Goal: Transaction & Acquisition: Subscribe to service/newsletter

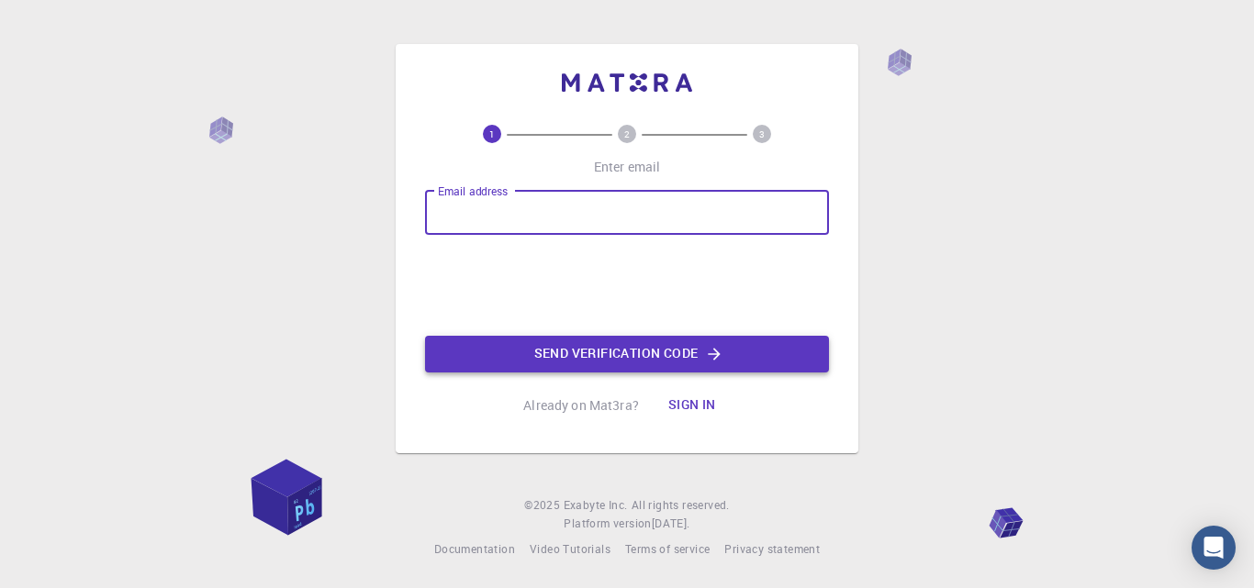
type input "[EMAIL_ADDRESS][DOMAIN_NAME]"
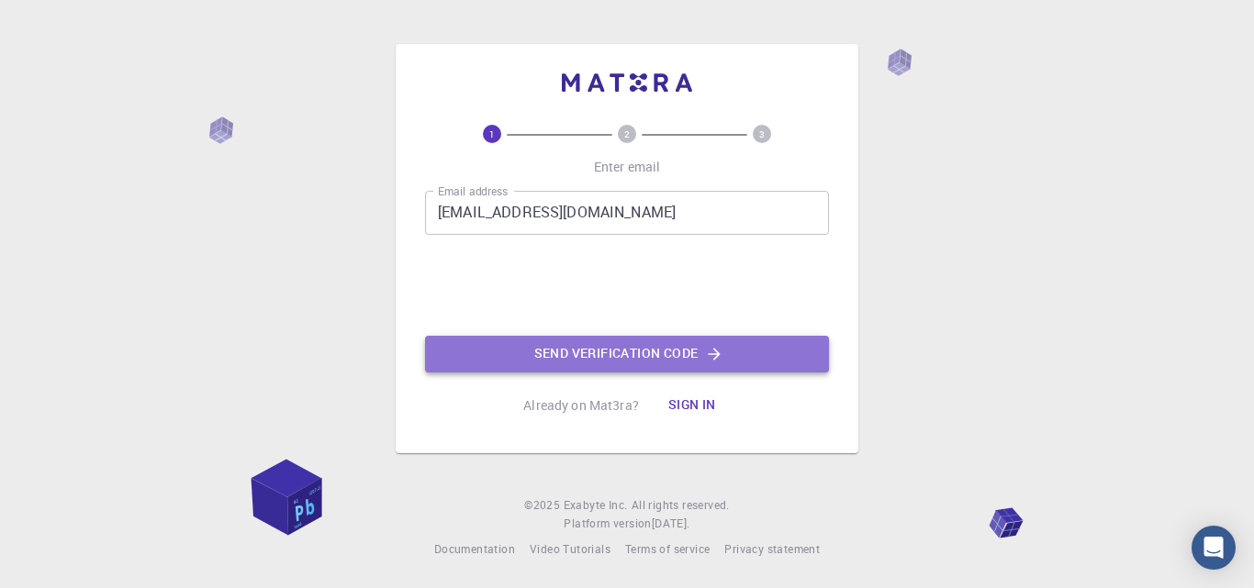
click at [629, 360] on button "Send verification code" at bounding box center [627, 354] width 404 height 37
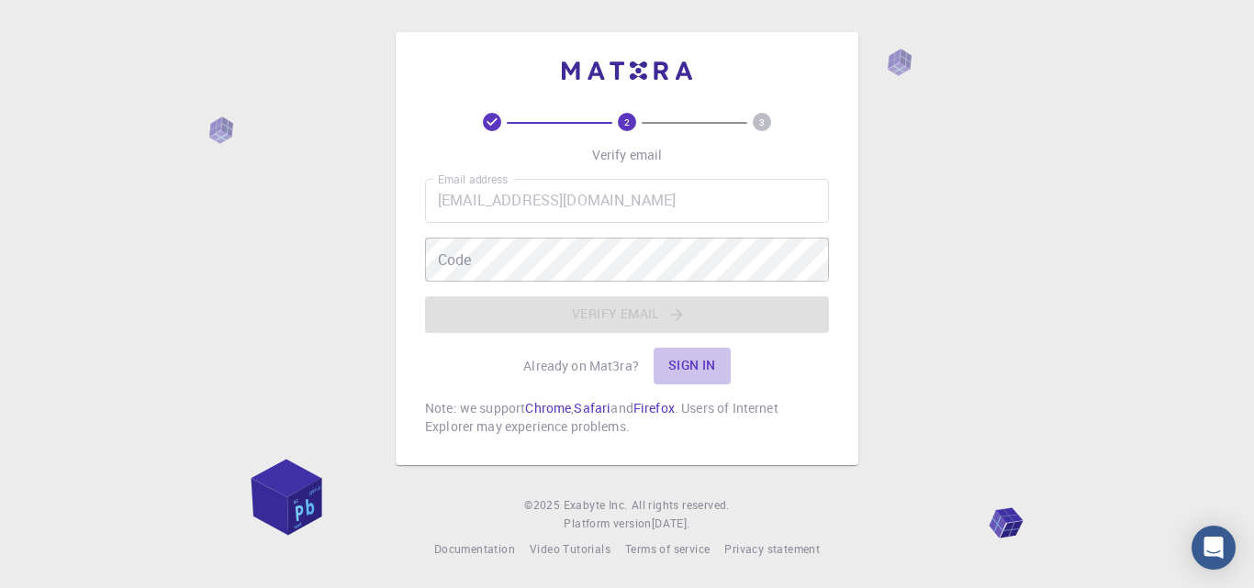
click at [696, 368] on button "Sign in" at bounding box center [691, 366] width 77 height 37
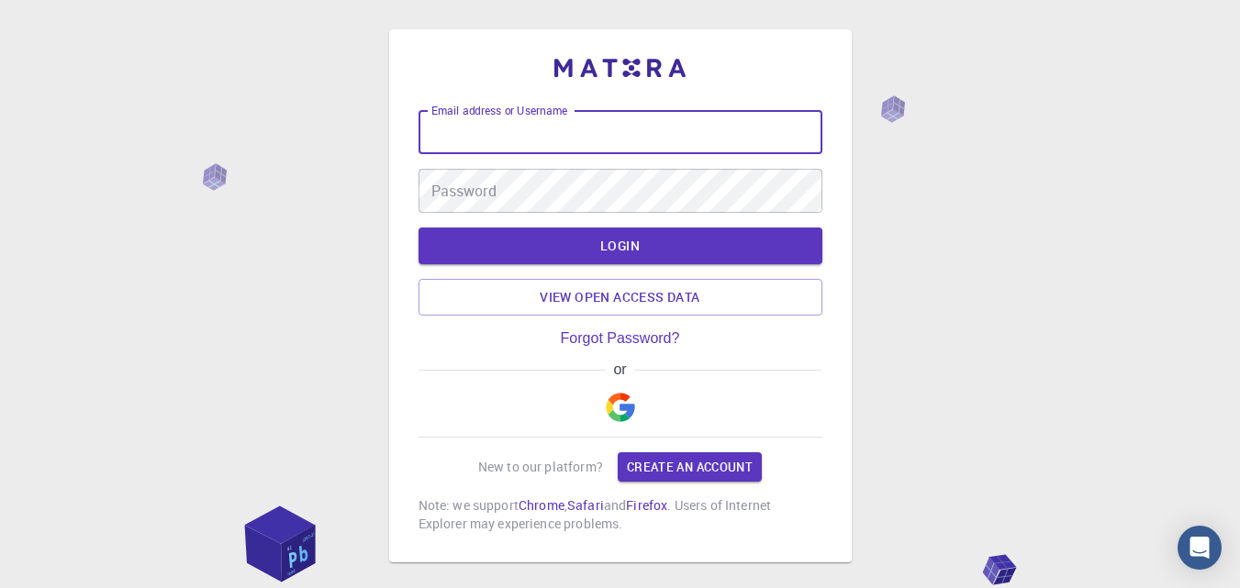
click at [494, 128] on input "Email address or Username" at bounding box center [620, 132] width 404 height 44
click at [633, 456] on link "Create an account" at bounding box center [690, 466] width 144 height 29
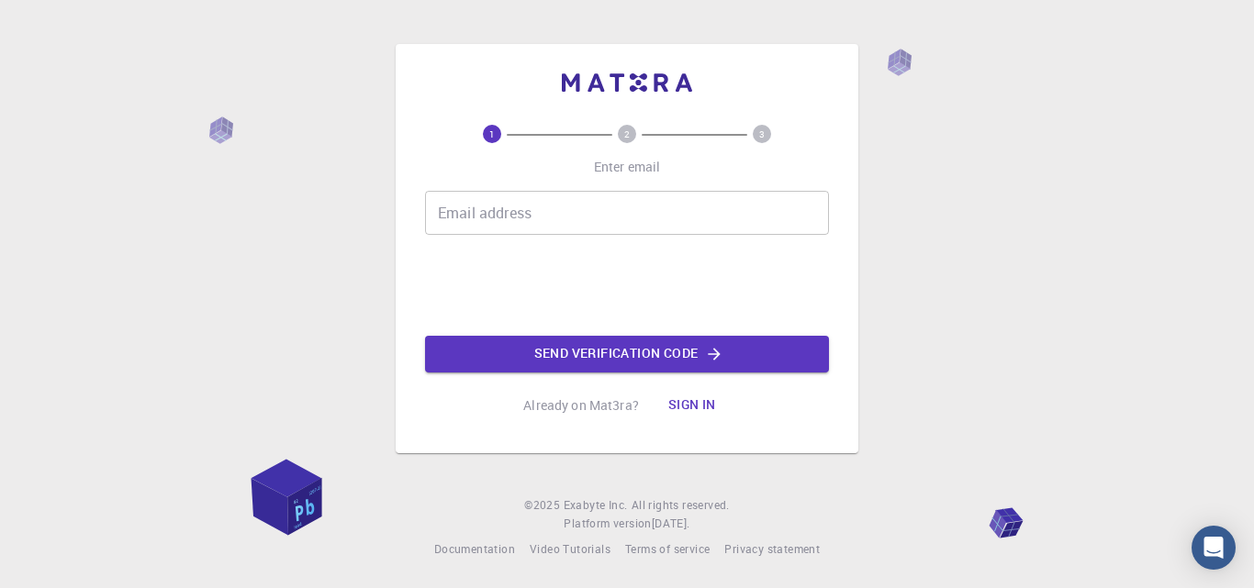
click at [55, 204] on div "1 2 3 Enter email Email address Email address Send verification code Already on…" at bounding box center [627, 294] width 1254 height 588
